Goal: Submit feedback/report problem

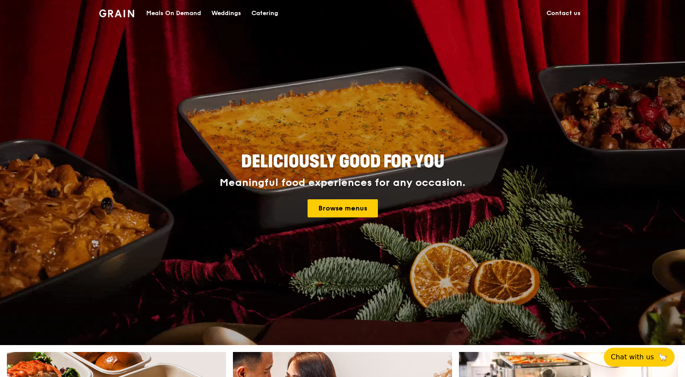
click at [567, 14] on link "Contact us" at bounding box center [564, 13] width 44 height 26
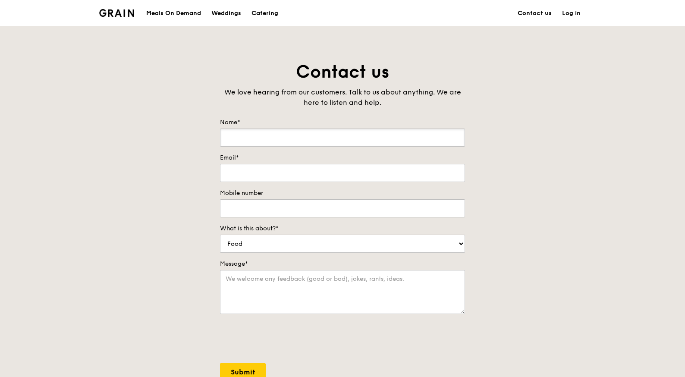
click at [275, 139] on input "Name*" at bounding box center [342, 138] width 245 height 18
type input "Yap Sin Tong"
type input "[EMAIL_ADDRESS][DOMAIN_NAME]"
type input "83026126"
click at [277, 248] on select "Food Service Billing/Payment Catering Others" at bounding box center [342, 244] width 245 height 18
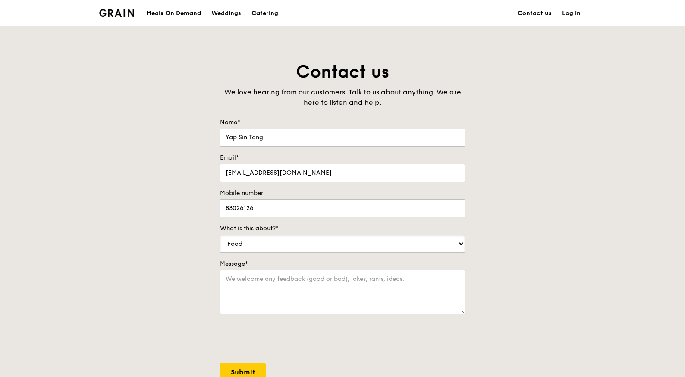
select select "Catering"
click at [220, 235] on select "Food Service Billing/Payment Catering Others" at bounding box center [342, 244] width 245 height 18
click at [275, 285] on textarea "Message*" at bounding box center [342, 292] width 245 height 44
paste textarea "Hi, this is SinTong from Project J Studio. We are having an event on [DATE] (Sa…"
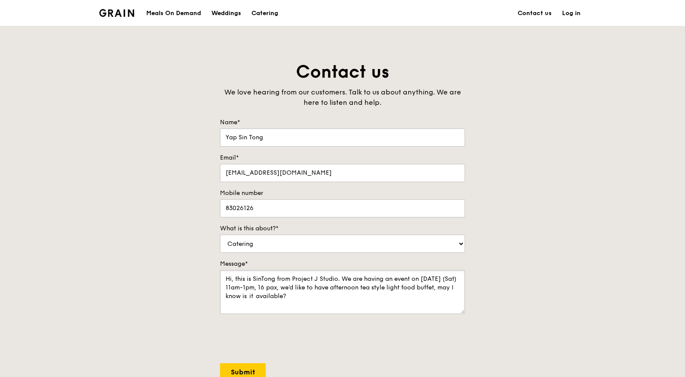
type textarea "Hi, this is SinTong from Project J Studio. We are having an event on [DATE] (Sa…"
click at [244, 370] on input "Submit" at bounding box center [243, 372] width 46 height 18
select select "Food"
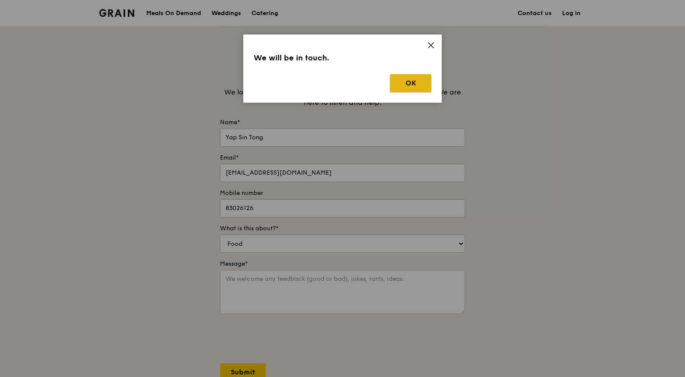
click at [415, 88] on button "OK" at bounding box center [410, 83] width 41 height 18
